Goal: Find contact information: Find contact information

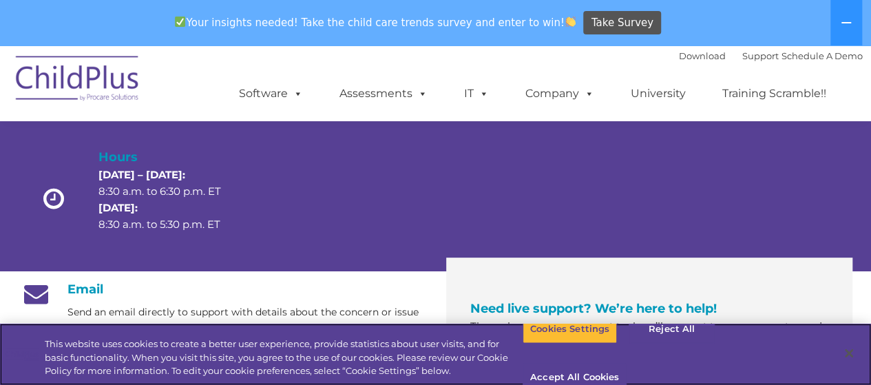
scroll to position [95, 0]
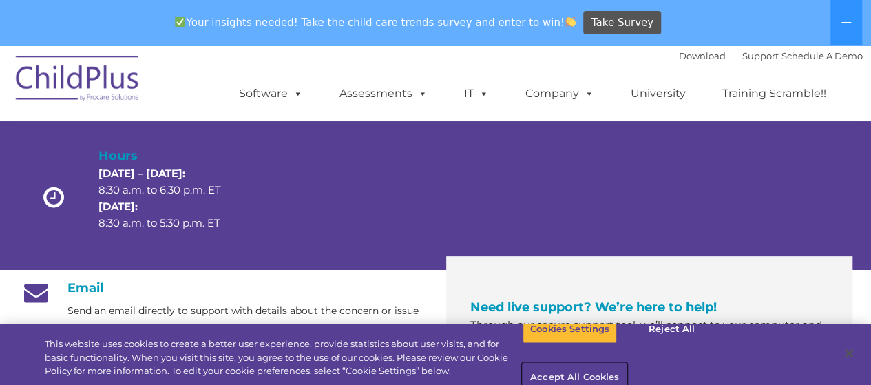
click at [627, 364] on button "Accept All Cookies" at bounding box center [575, 378] width 104 height 29
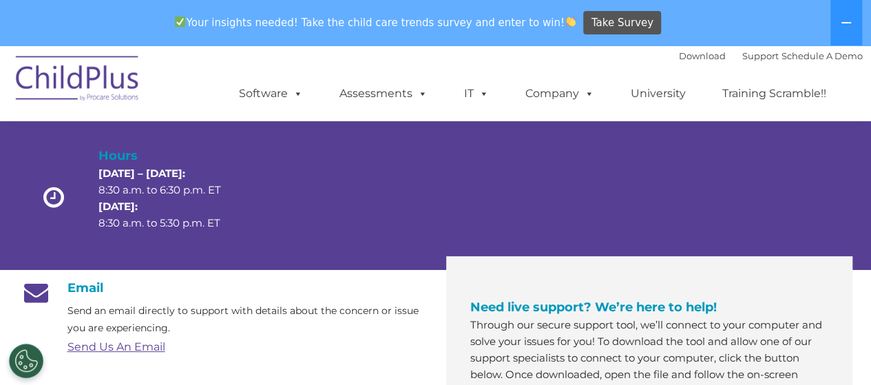
click at [98, 346] on link "Send Us An Email" at bounding box center [116, 346] width 98 height 13
click at [742, 61] on link "Support" at bounding box center [760, 55] width 37 height 11
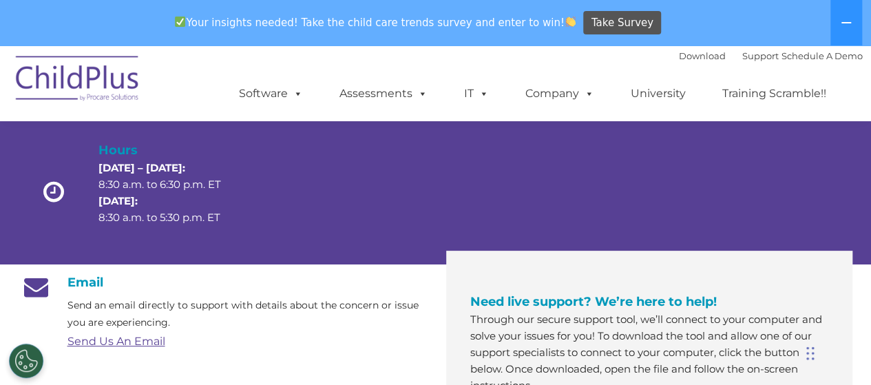
scroll to position [102, 0]
